Goal: Navigation & Orientation: Find specific page/section

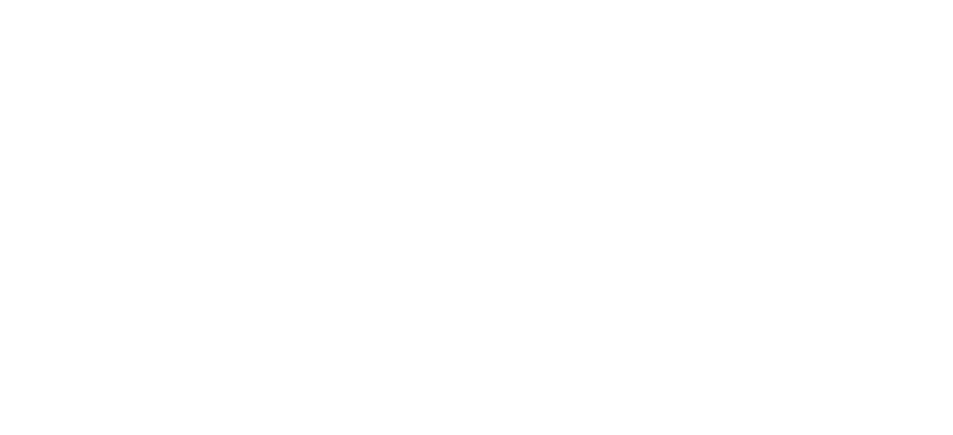
scroll to position [569, 0]
